Goal: Check status: Check status

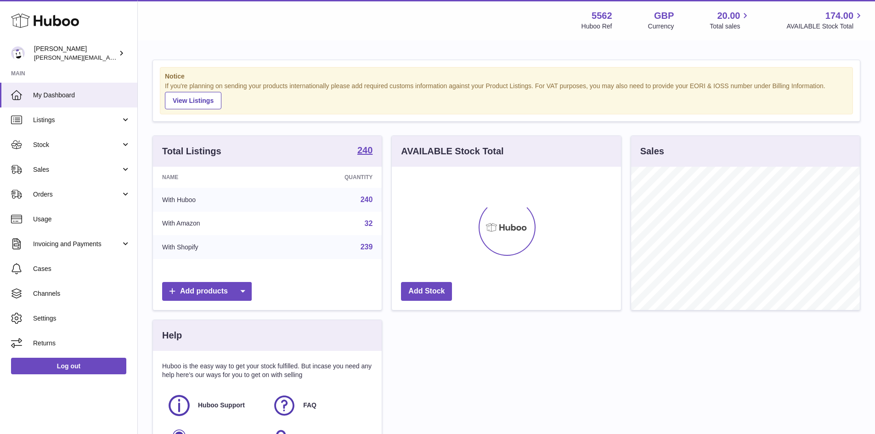
scroll to position [143, 229]
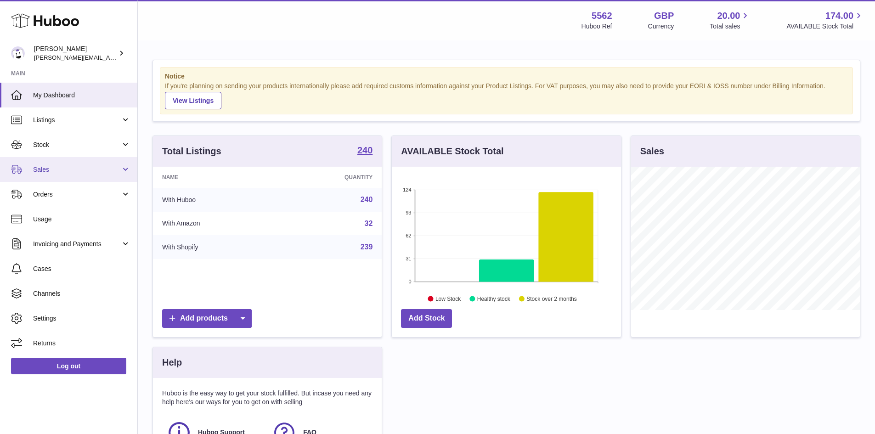
click at [62, 175] on link "Sales" at bounding box center [68, 169] width 137 height 25
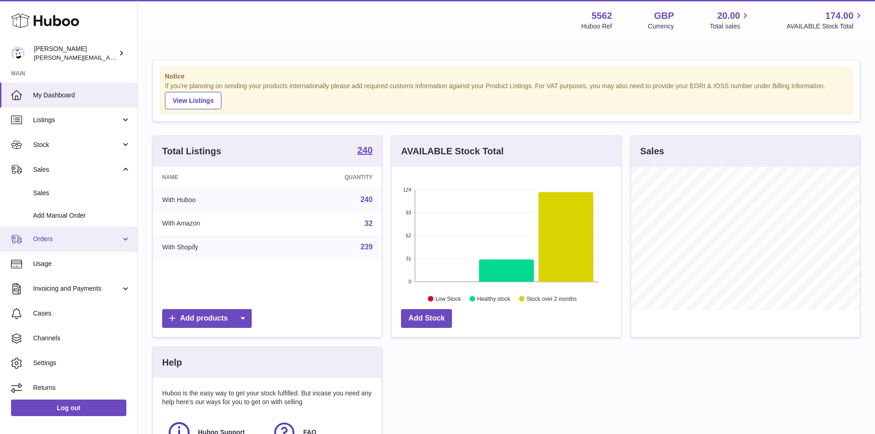
click at [59, 236] on span "Orders" at bounding box center [77, 239] width 88 height 9
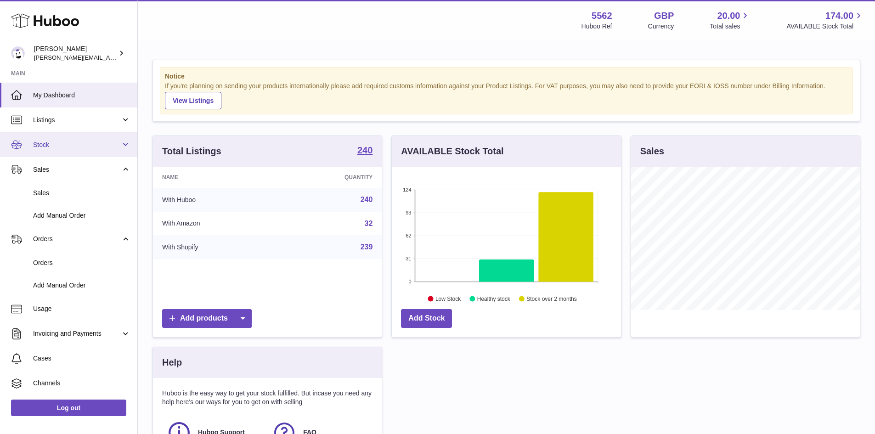
click at [62, 153] on link "Stock" at bounding box center [68, 144] width 137 height 25
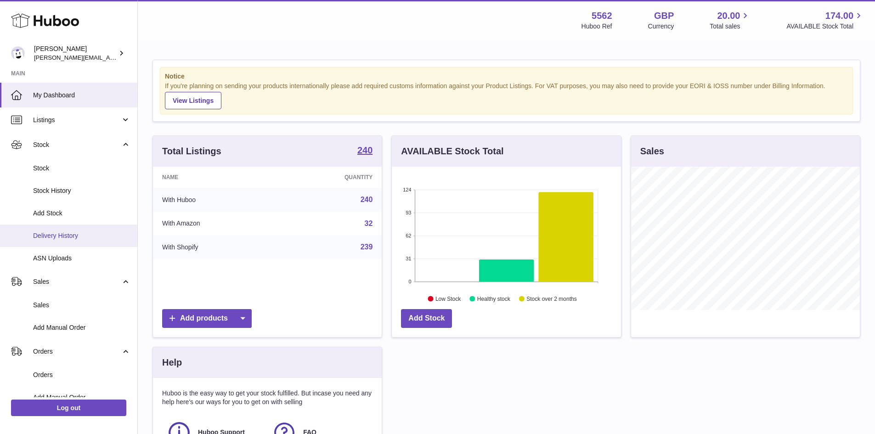
click at [60, 235] on span "Delivery History" at bounding box center [81, 236] width 97 height 9
